Goal: Task Accomplishment & Management: Complete application form

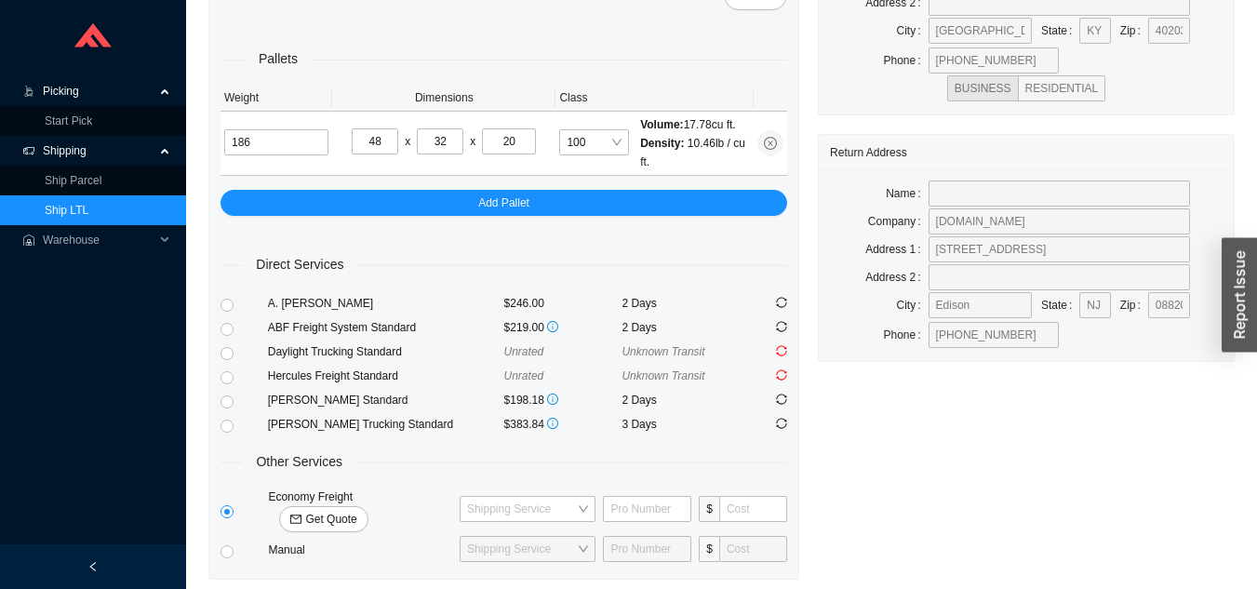
click at [88, 207] on link "Ship LTL" at bounding box center [67, 210] width 44 height 13
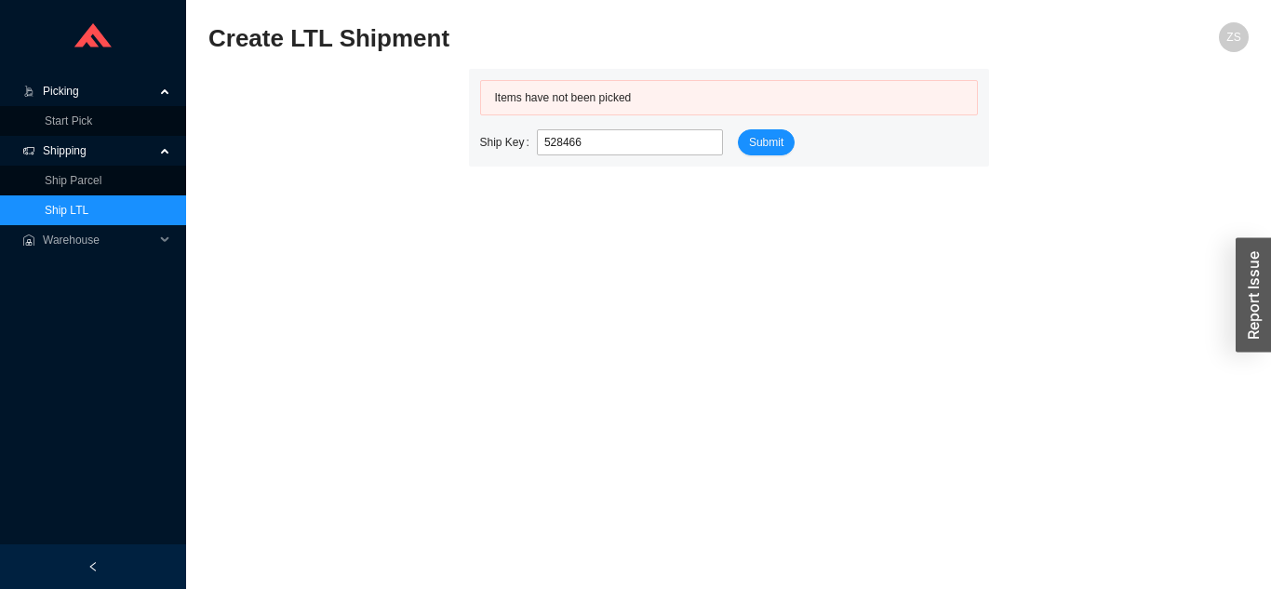
type input "528466"
click at [88, 208] on link "Ship LTL" at bounding box center [67, 210] width 44 height 13
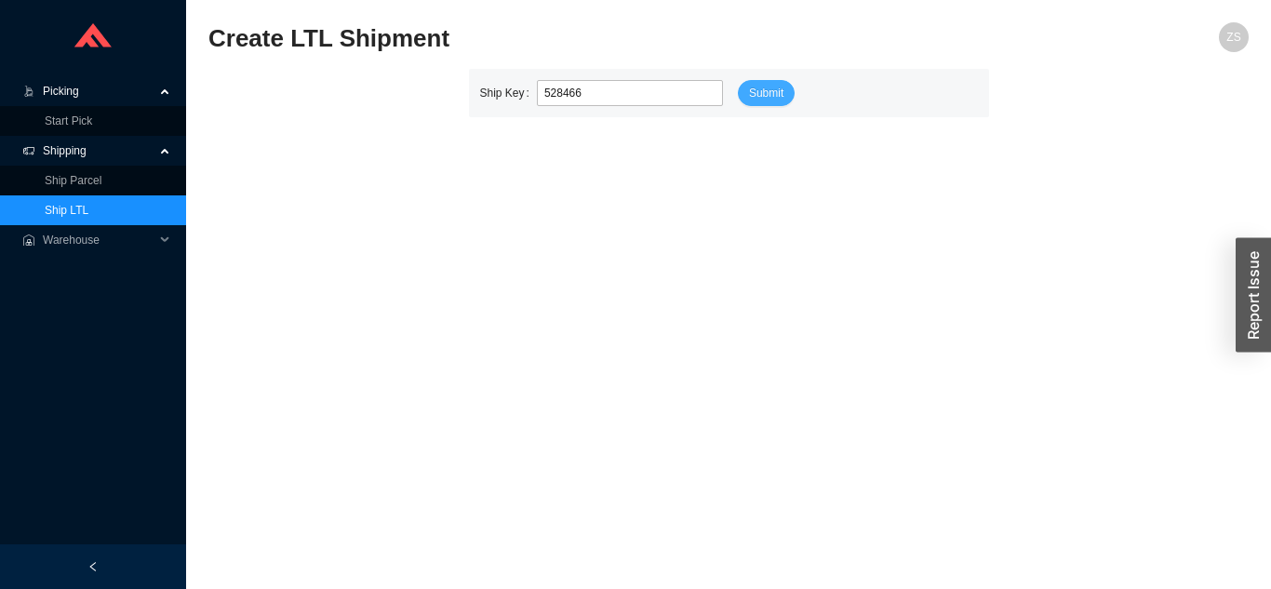
click at [761, 87] on span "Submit" at bounding box center [766, 93] width 34 height 19
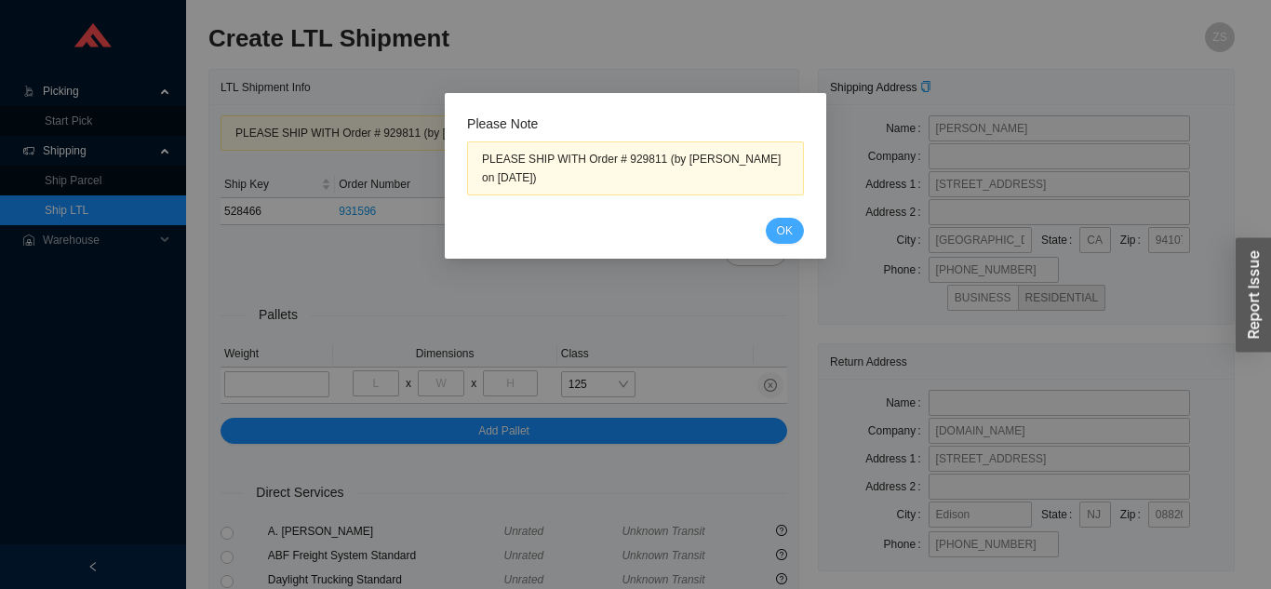
click at [782, 223] on span "OK" at bounding box center [785, 230] width 16 height 19
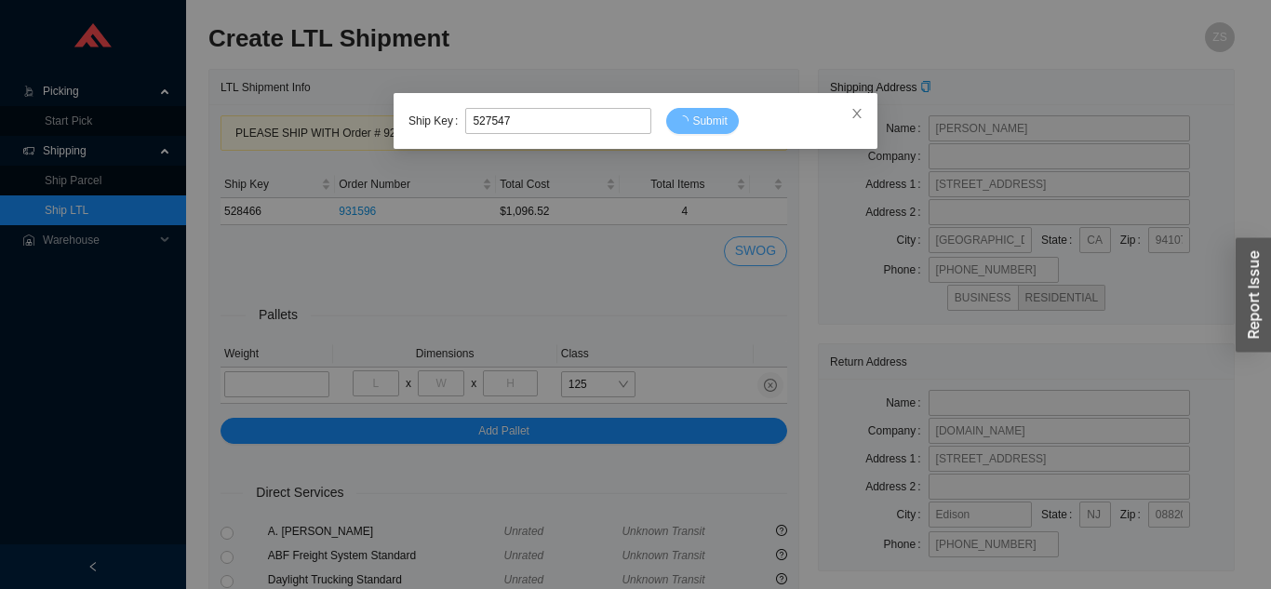
type input "527547"
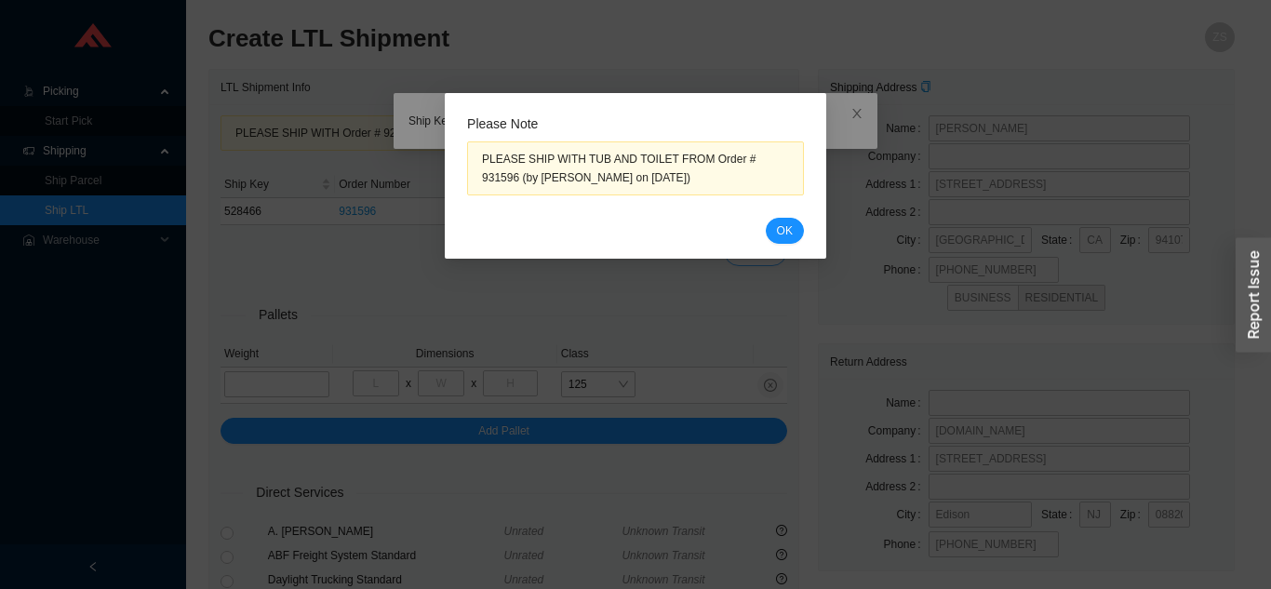
click at [778, 234] on span "OK" at bounding box center [785, 230] width 16 height 19
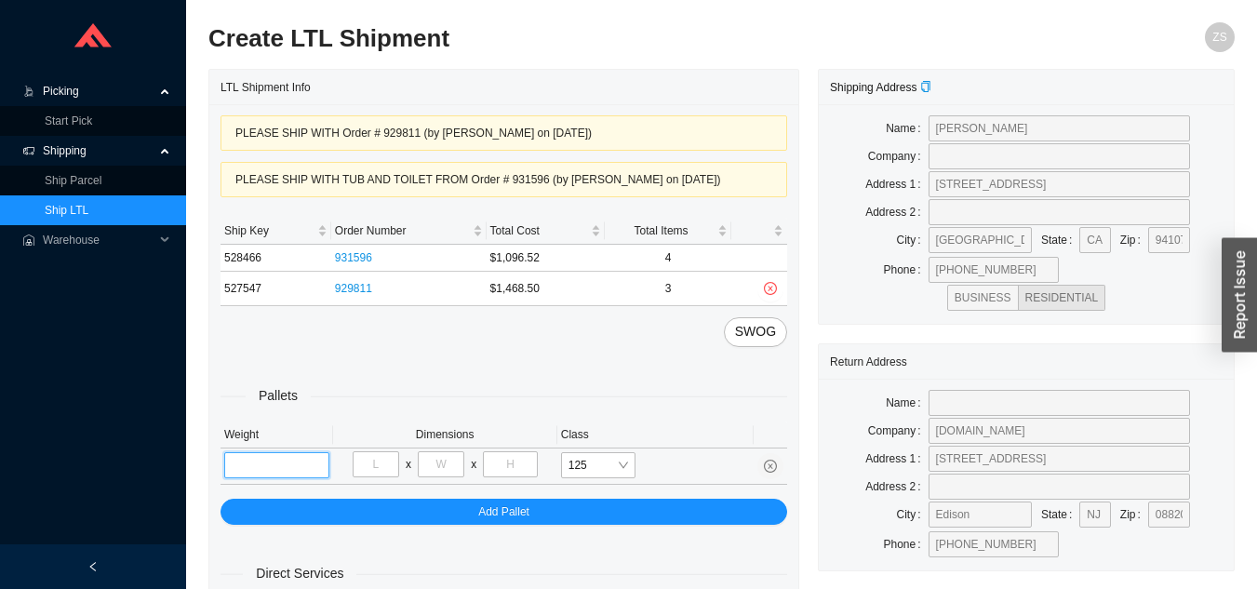
click at [280, 458] on input "tel" at bounding box center [276, 465] width 105 height 26
type input "292"
click at [383, 467] on input "tel" at bounding box center [376, 464] width 47 height 26
type input "48"
click at [444, 469] on input "tel" at bounding box center [441, 464] width 47 height 26
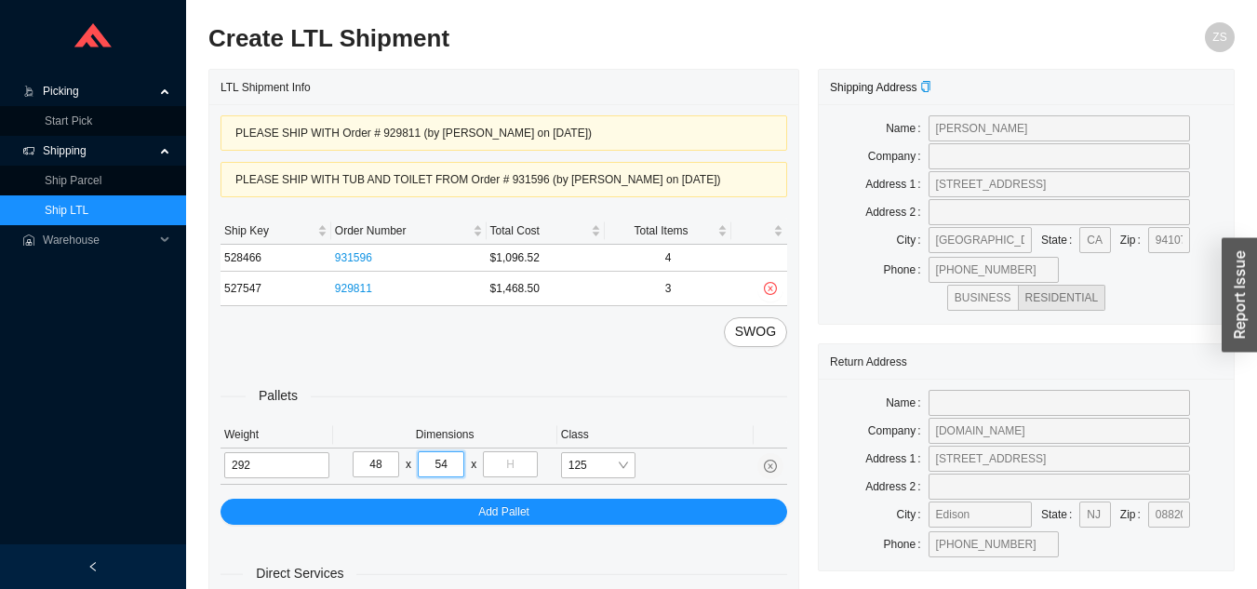
type input "54"
click at [508, 465] on input "tel" at bounding box center [510, 464] width 54 height 26
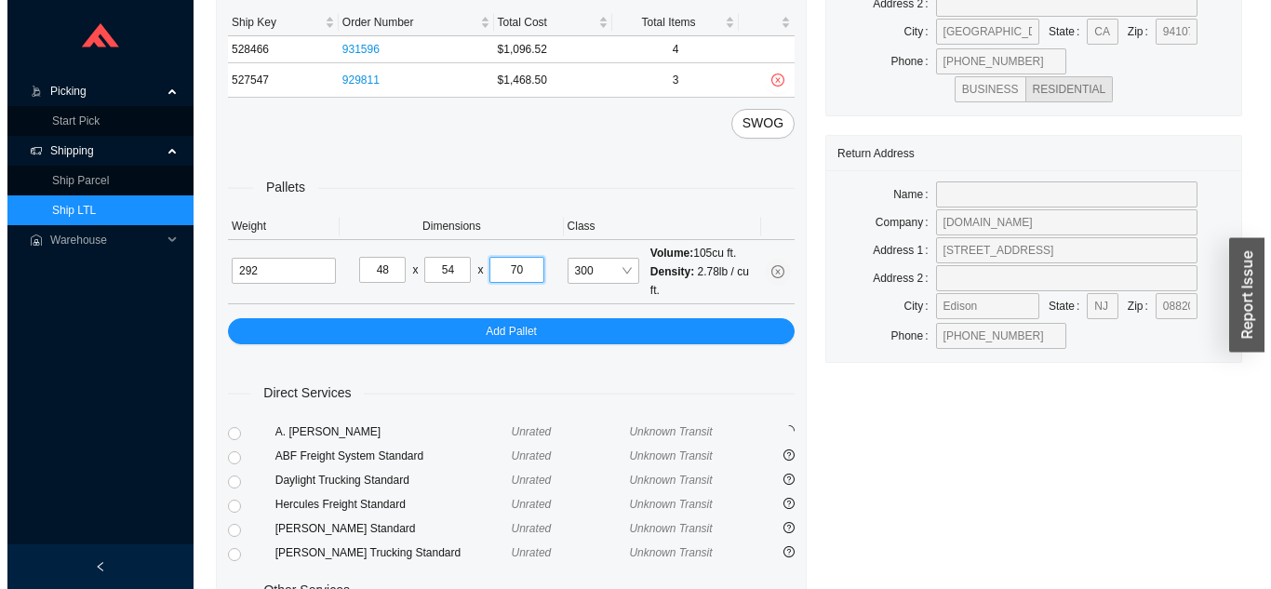
scroll to position [382, 0]
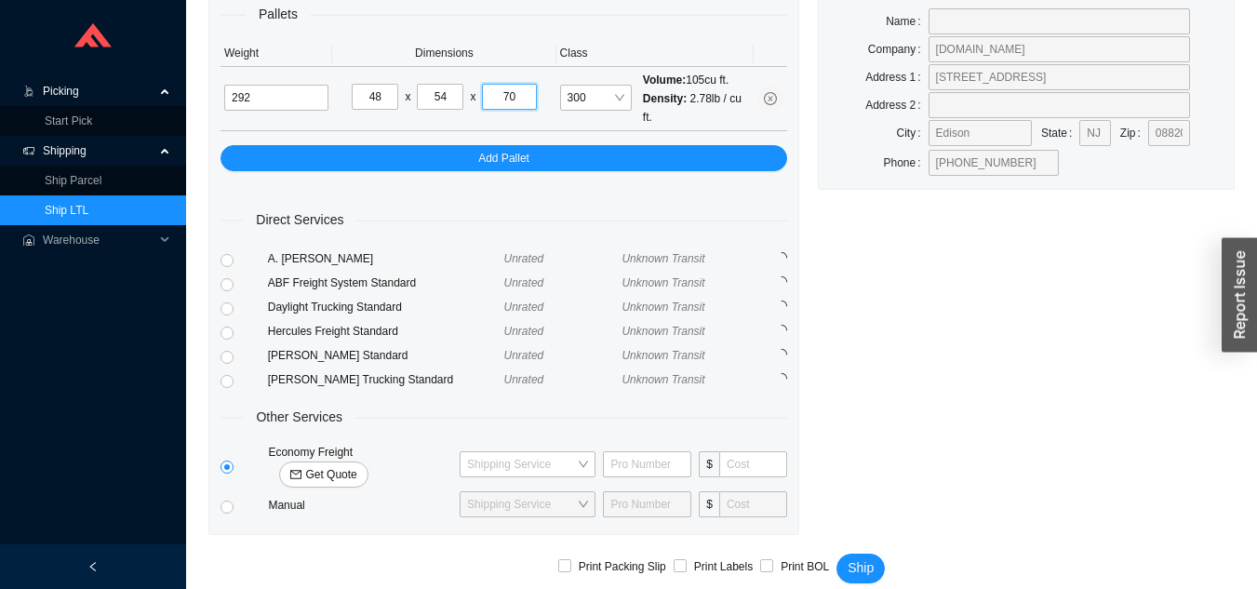
type input "70"
click at [356, 465] on span "Get Quote" at bounding box center [330, 474] width 51 height 19
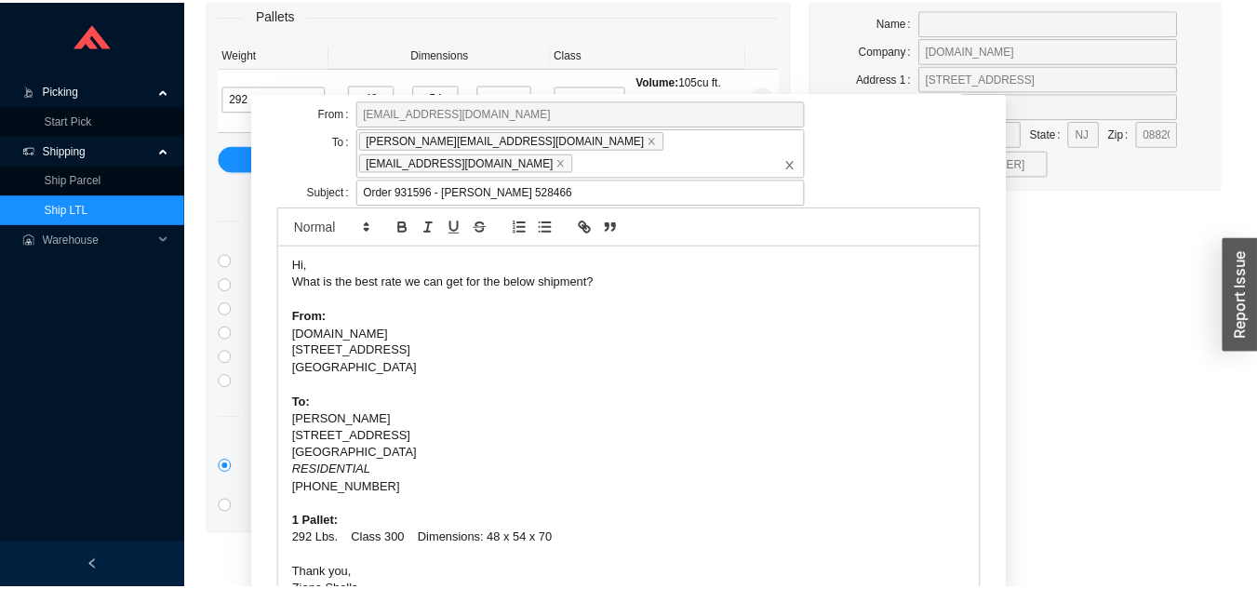
scroll to position [115, 0]
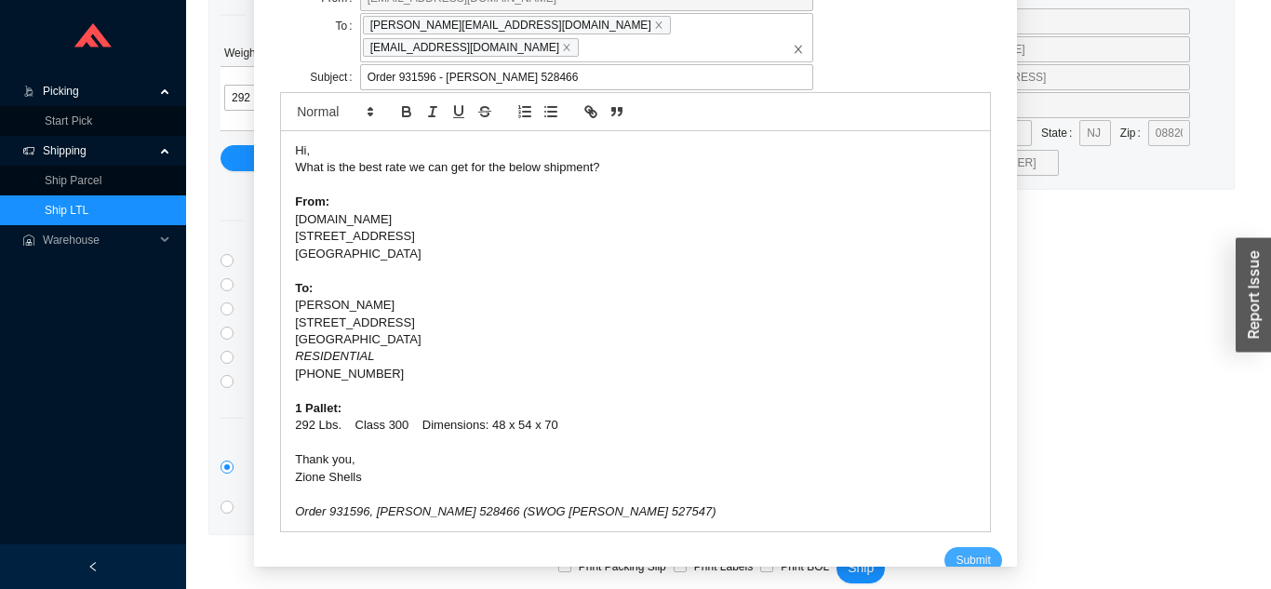
click at [956, 551] on span "Submit" at bounding box center [973, 560] width 34 height 19
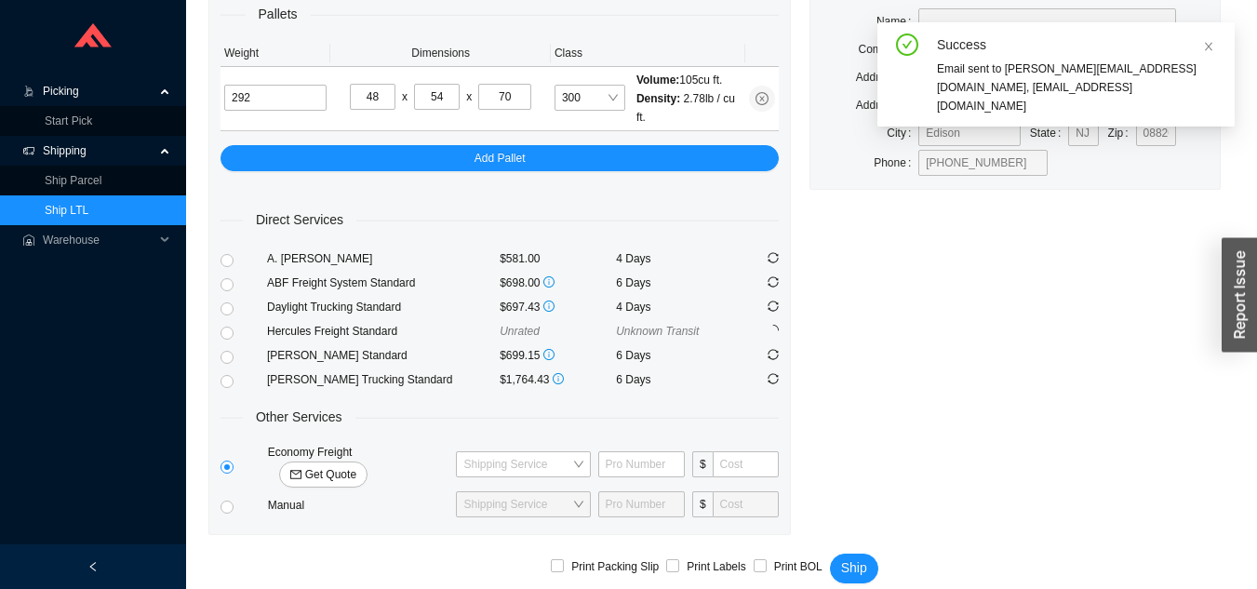
scroll to position [0, 0]
